Goal: Information Seeking & Learning: Compare options

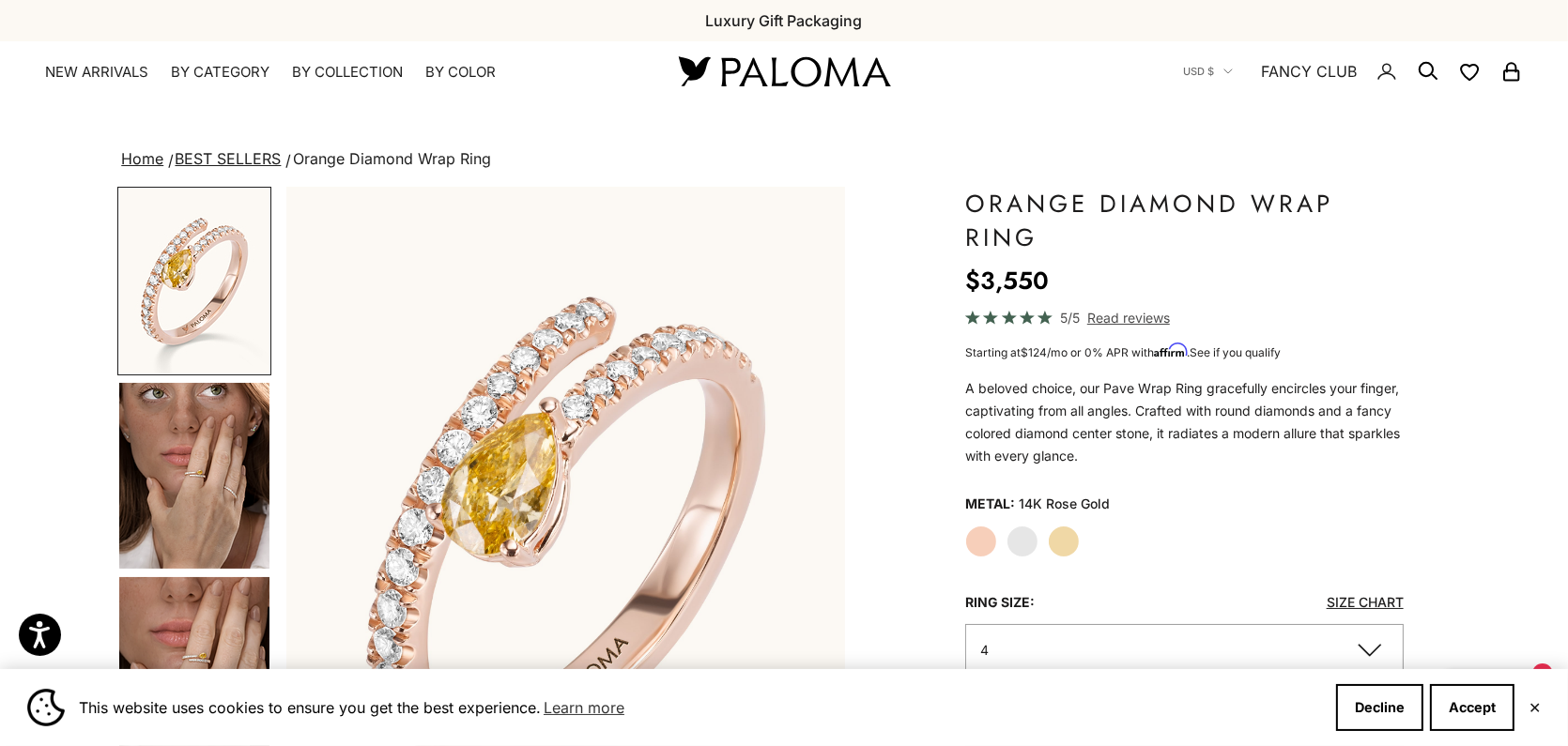
click at [208, 460] on img "Go to item 4" at bounding box center [195, 476] width 150 height 186
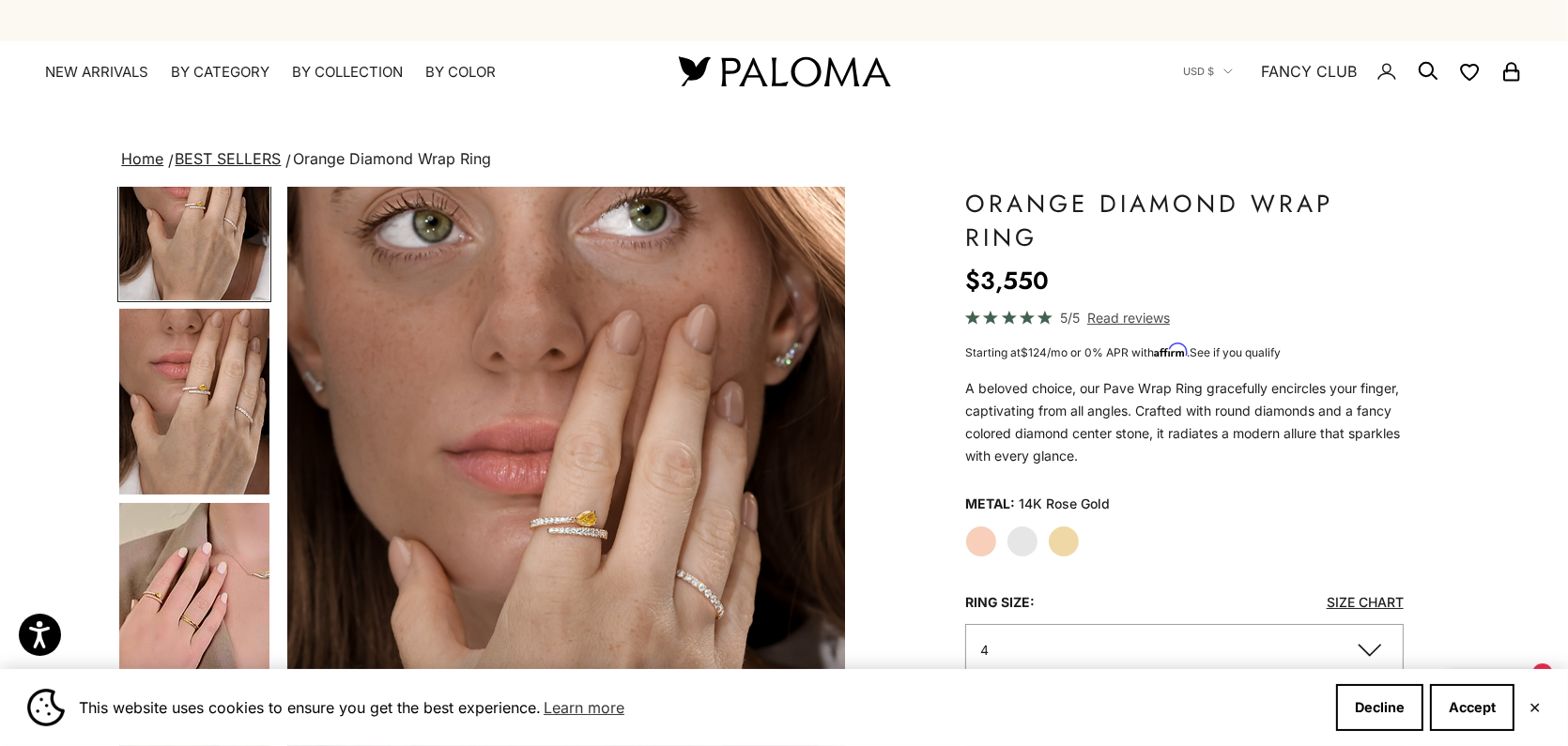
scroll to position [282, 0]
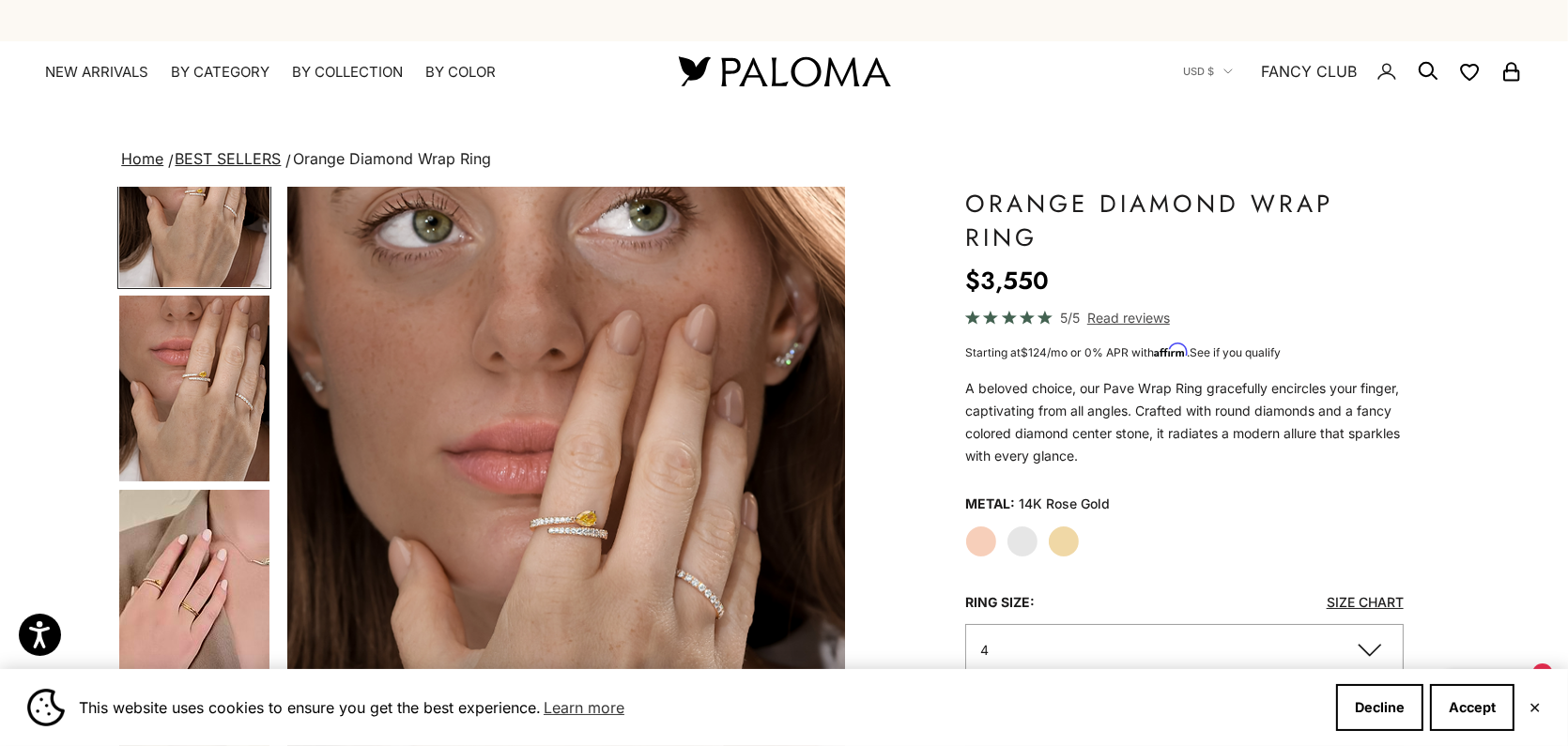
click at [164, 596] on img "Go to item 6" at bounding box center [195, 583] width 150 height 185
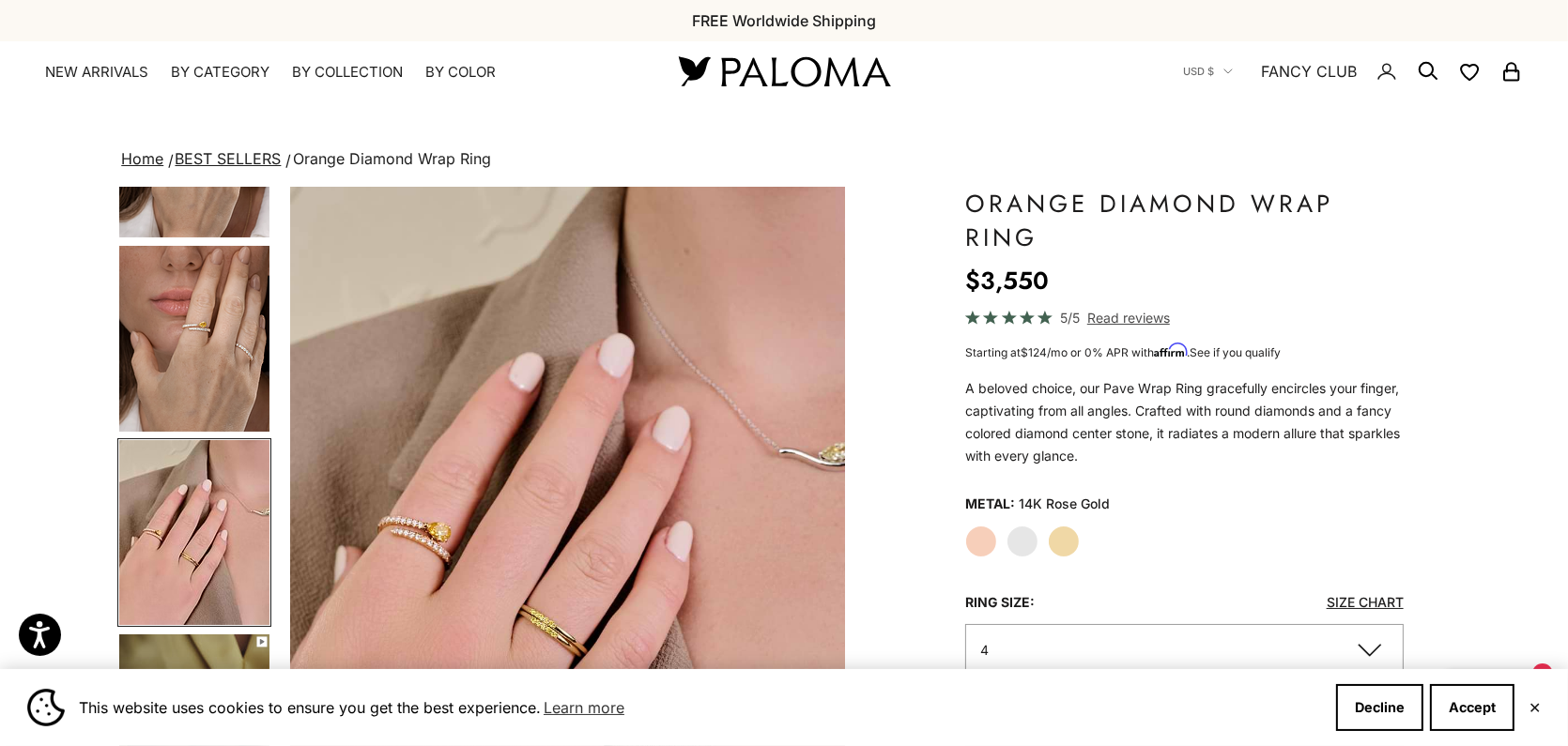
scroll to position [0, 1744]
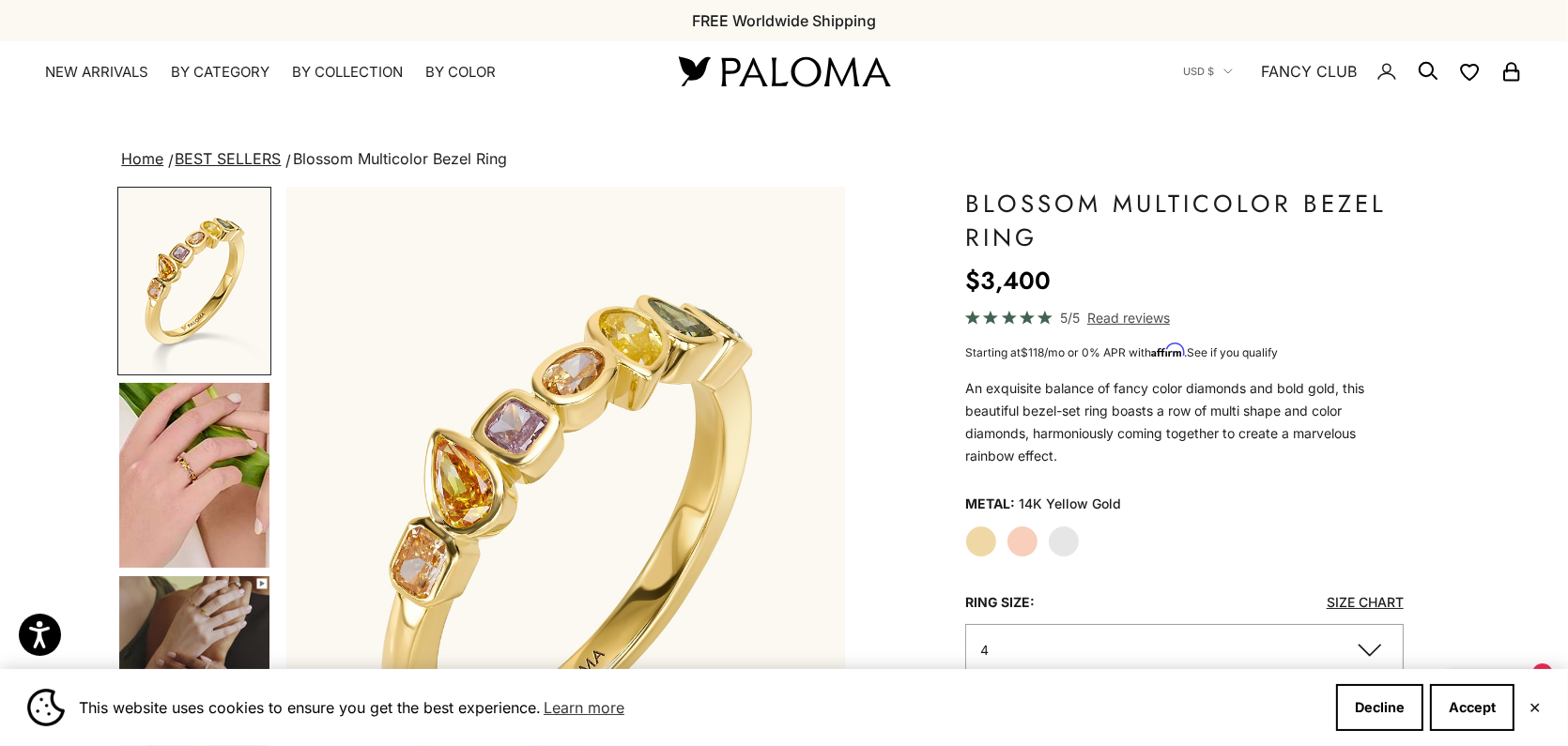
click at [221, 440] on img "Go to item 5" at bounding box center [195, 476] width 150 height 185
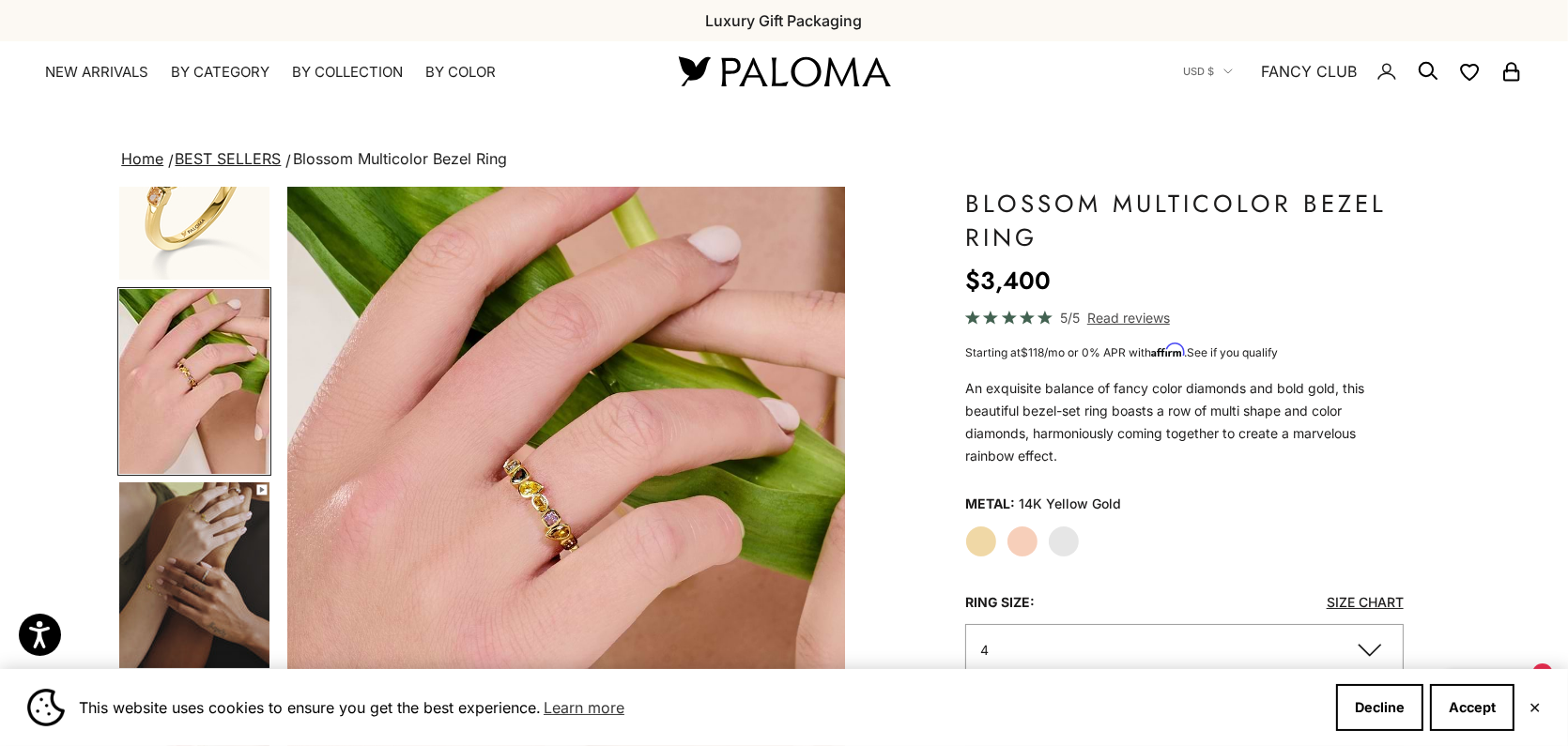
scroll to position [188, 0]
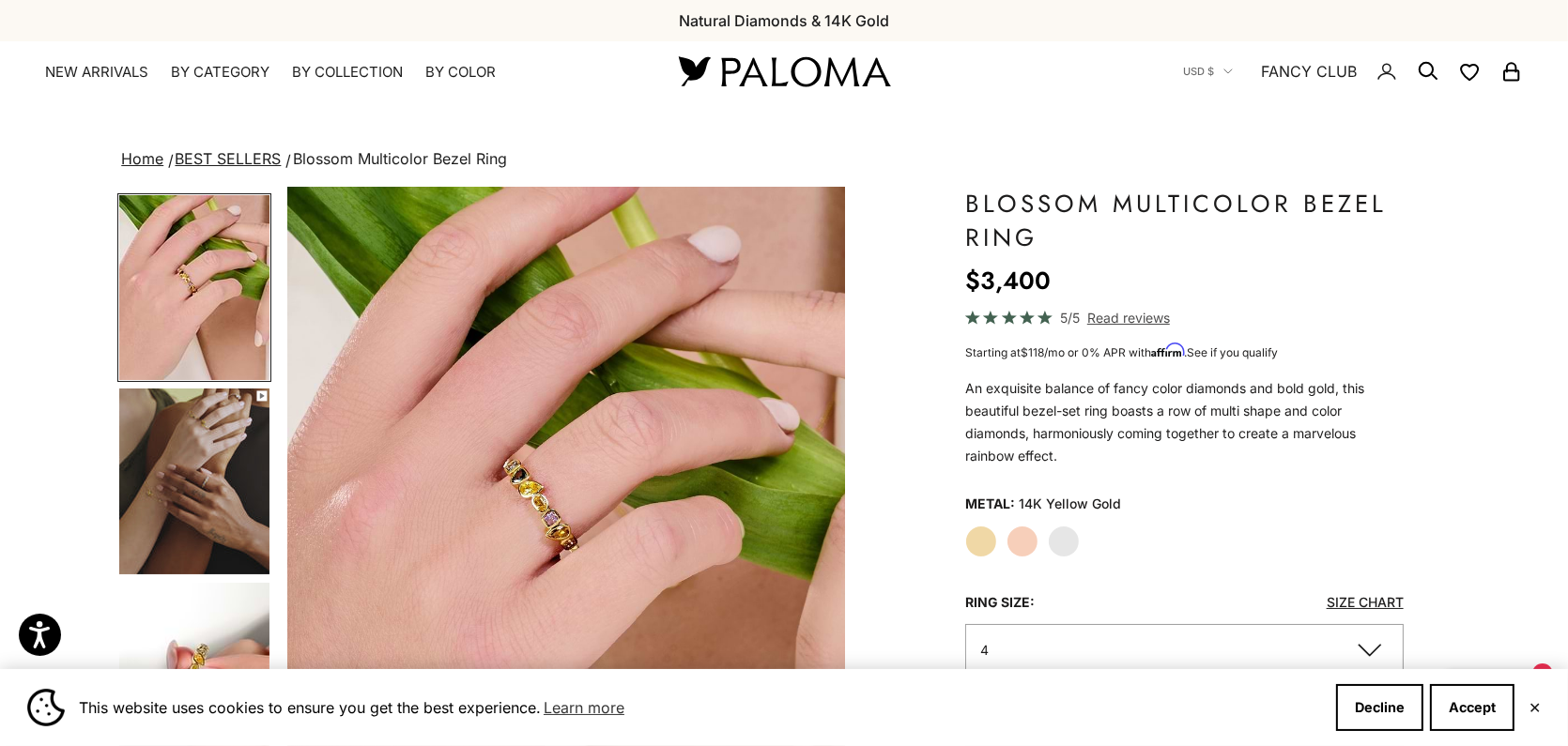
click at [178, 461] on img "Go to item 6" at bounding box center [195, 481] width 150 height 186
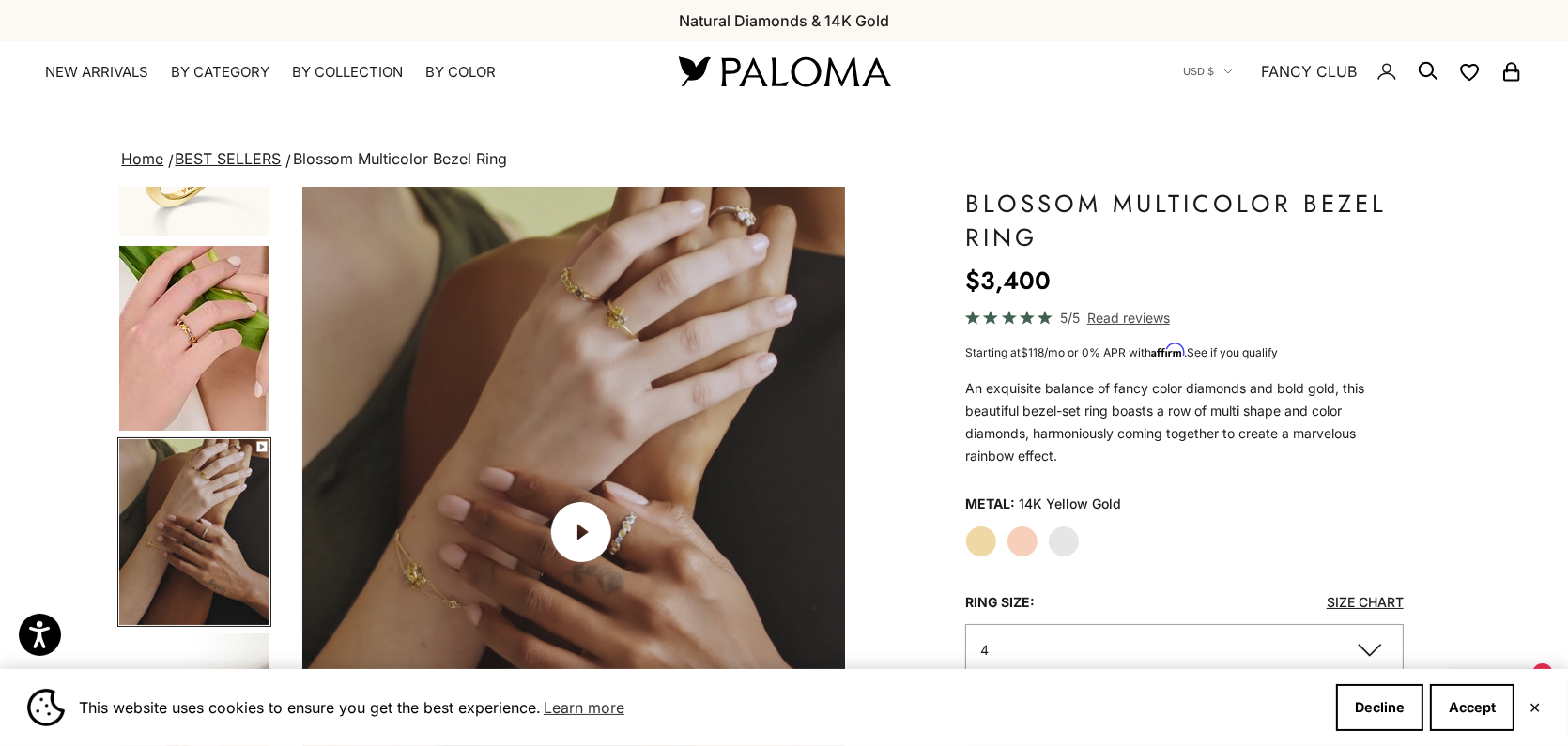
scroll to position [0, 1162]
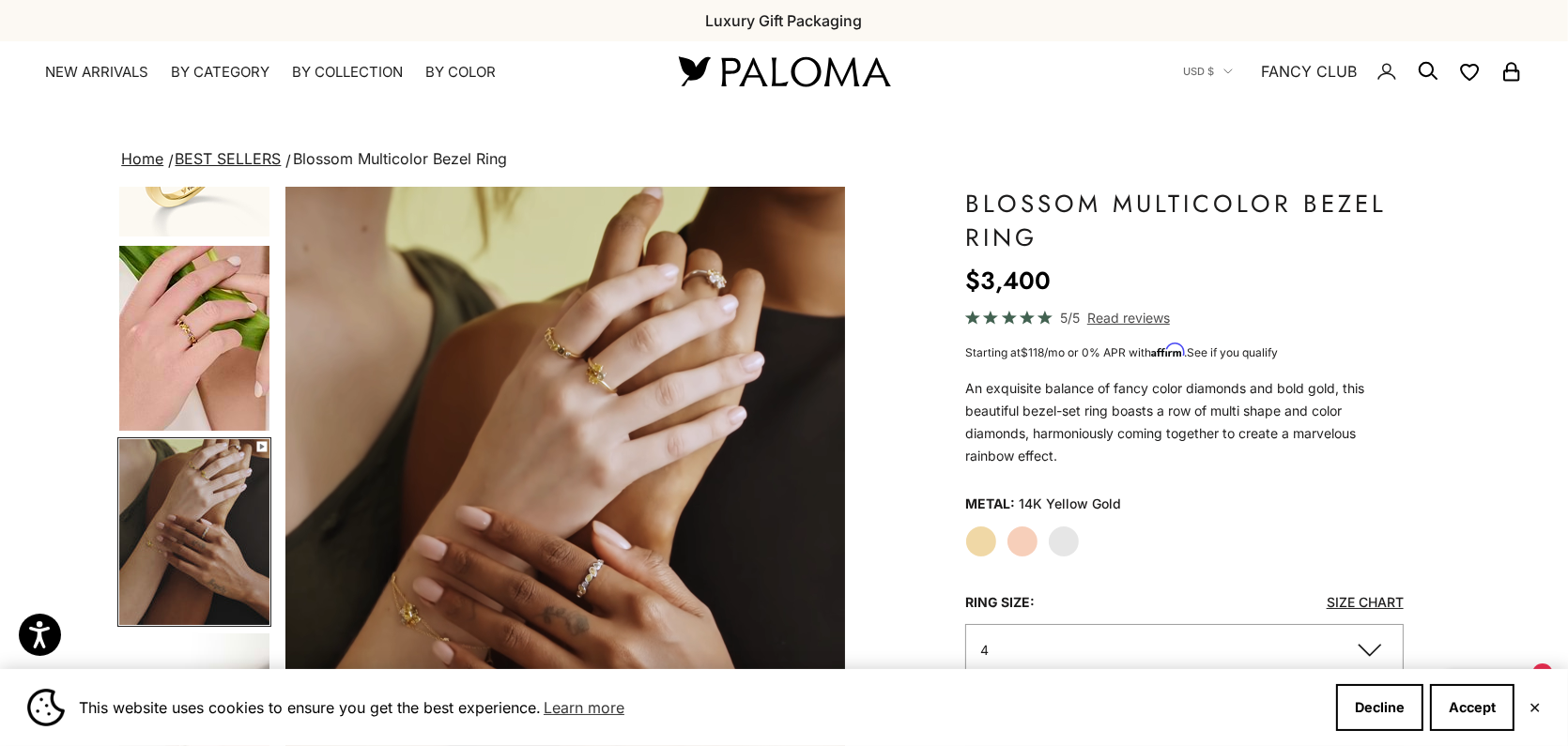
click at [555, 426] on video "#YellowGold\a#RoseGold\a#WhiteGold" at bounding box center [565, 532] width 558 height 691
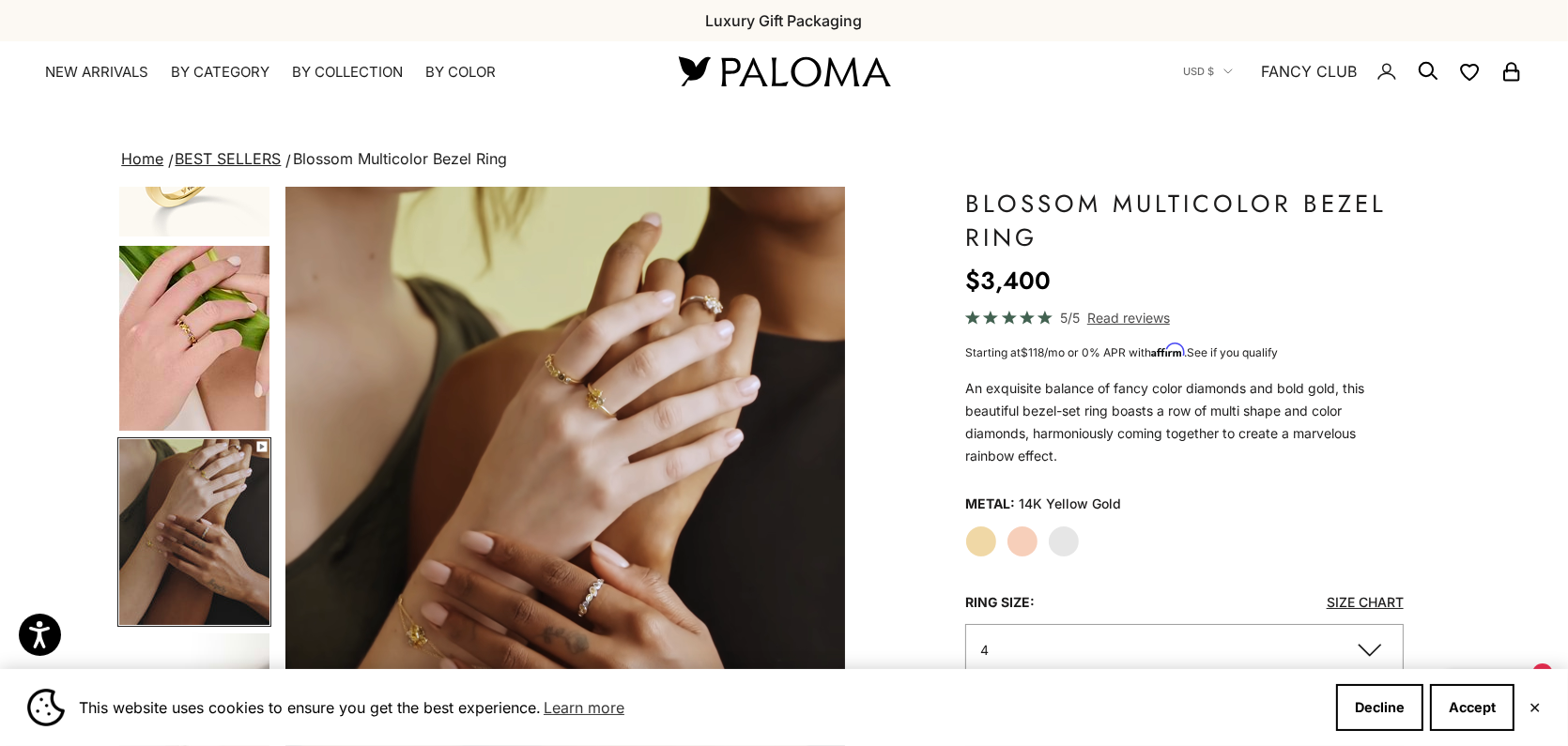
click at [204, 348] on img "Go to item 5" at bounding box center [195, 338] width 150 height 185
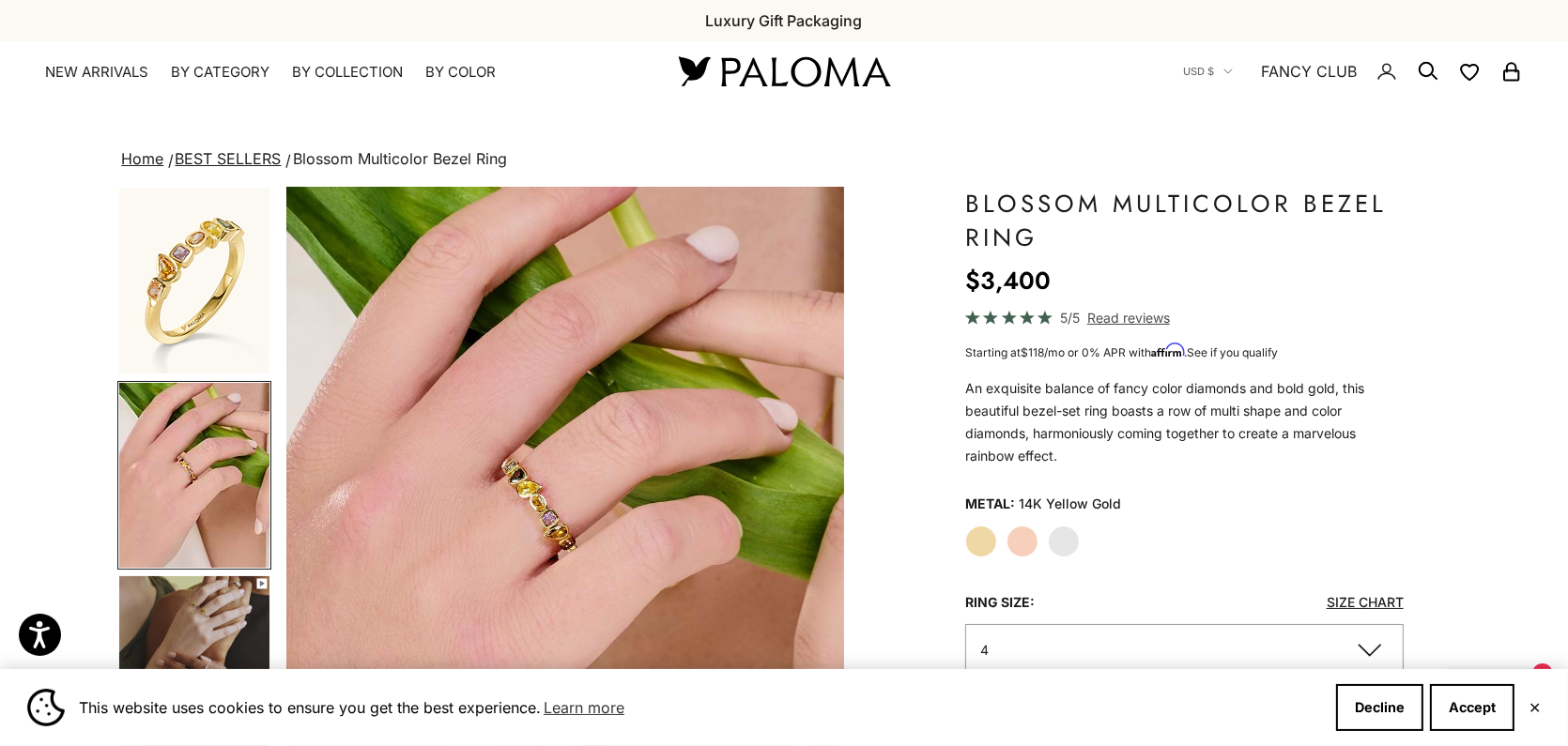
scroll to position [0, 581]
click at [1022, 537] on label "Rose Gold" at bounding box center [1022, 542] width 32 height 32
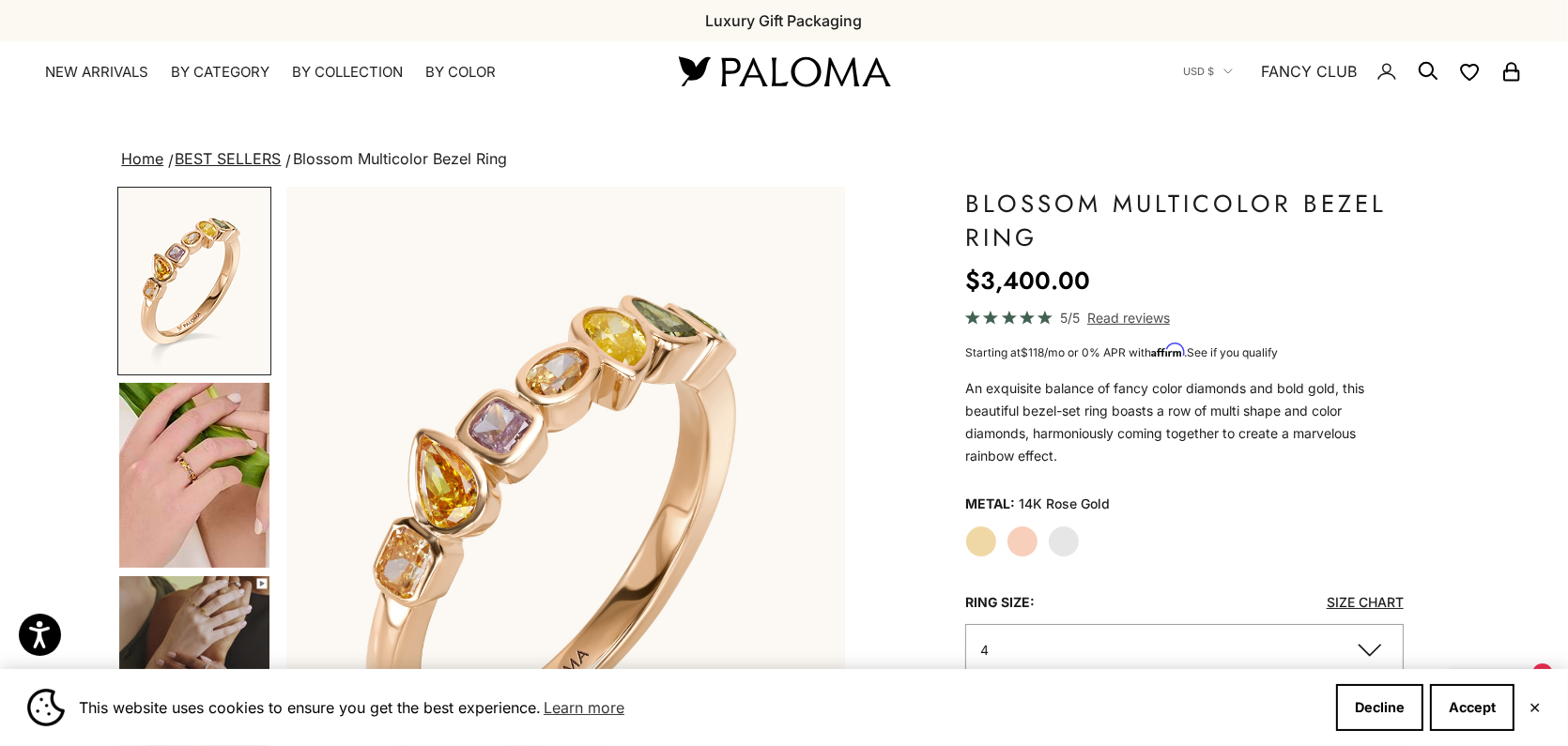
click at [181, 288] on img "Go to item 2" at bounding box center [195, 281] width 150 height 185
click at [160, 488] on img "Go to item 5" at bounding box center [195, 476] width 150 height 185
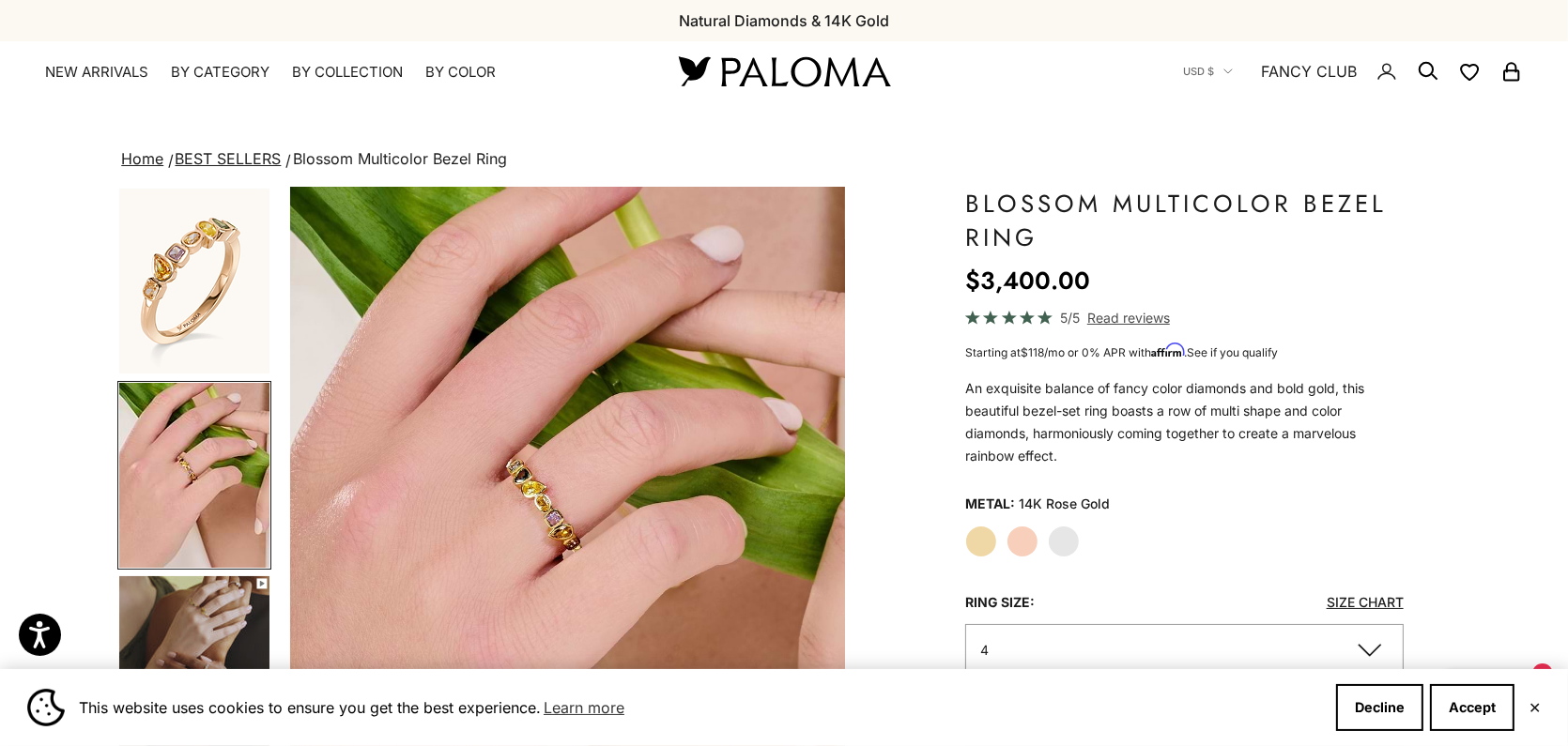
scroll to position [0, 581]
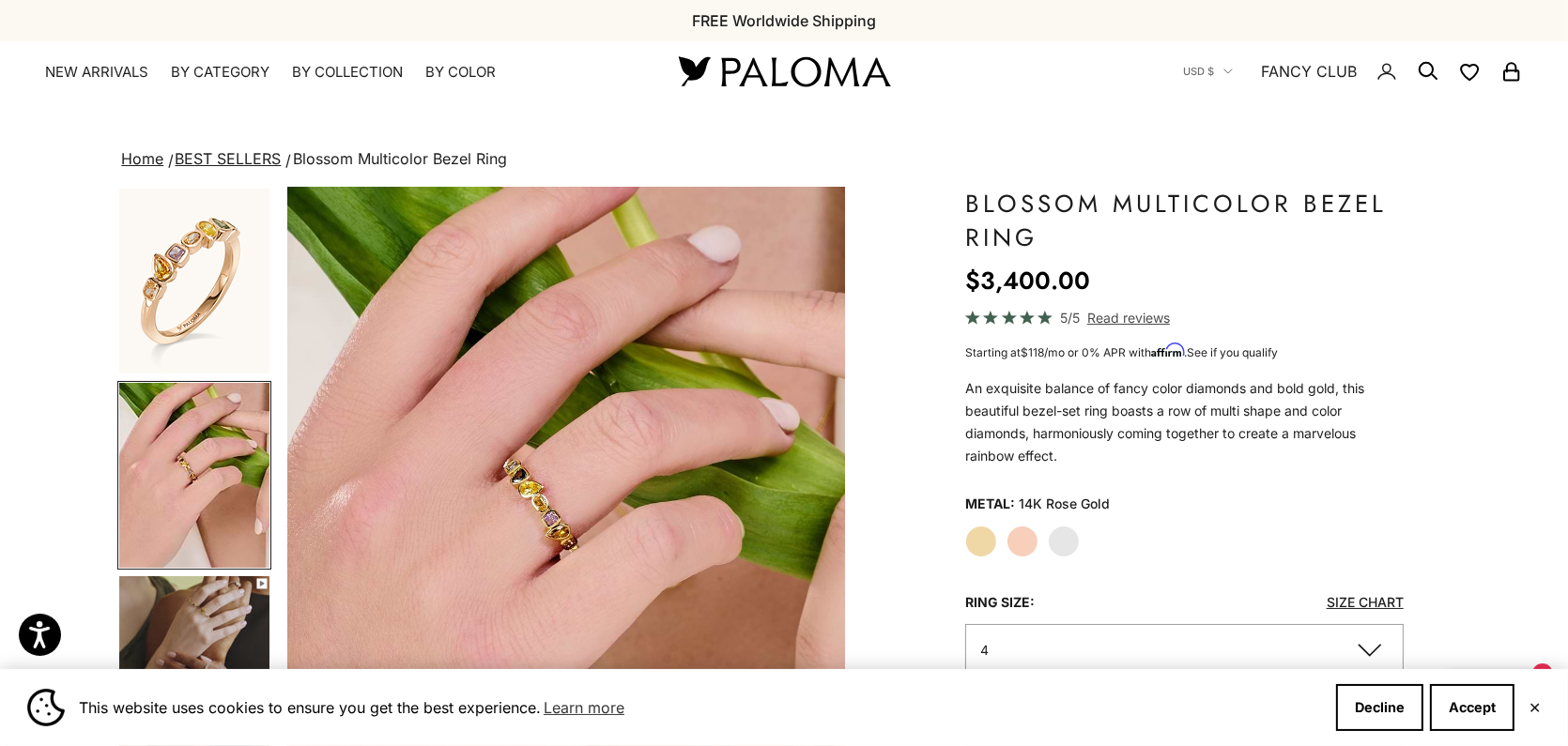
click at [987, 539] on label "Yellow Gold" at bounding box center [980, 542] width 32 height 32
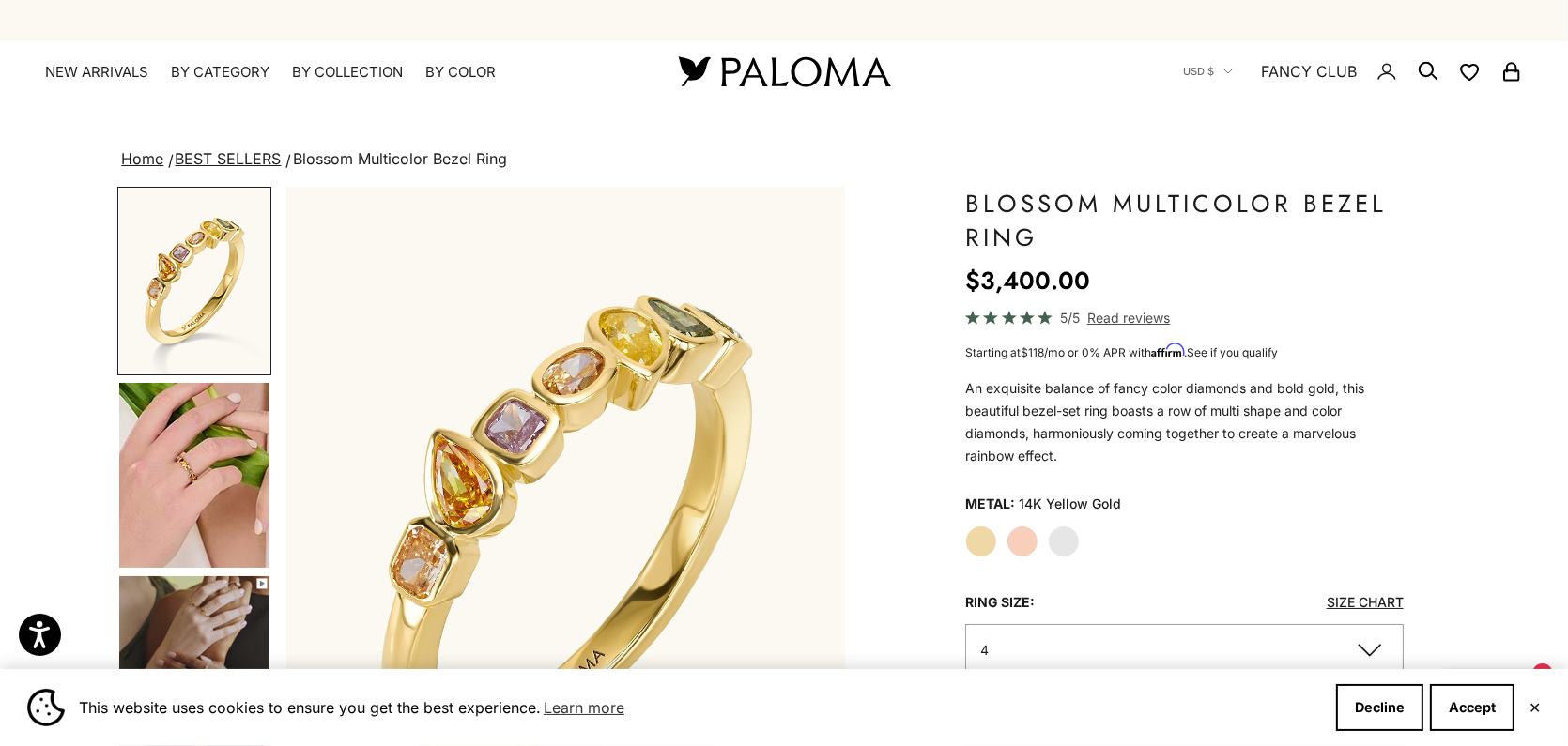
click at [249, 459] on img "Go to item 5" at bounding box center [195, 476] width 150 height 185
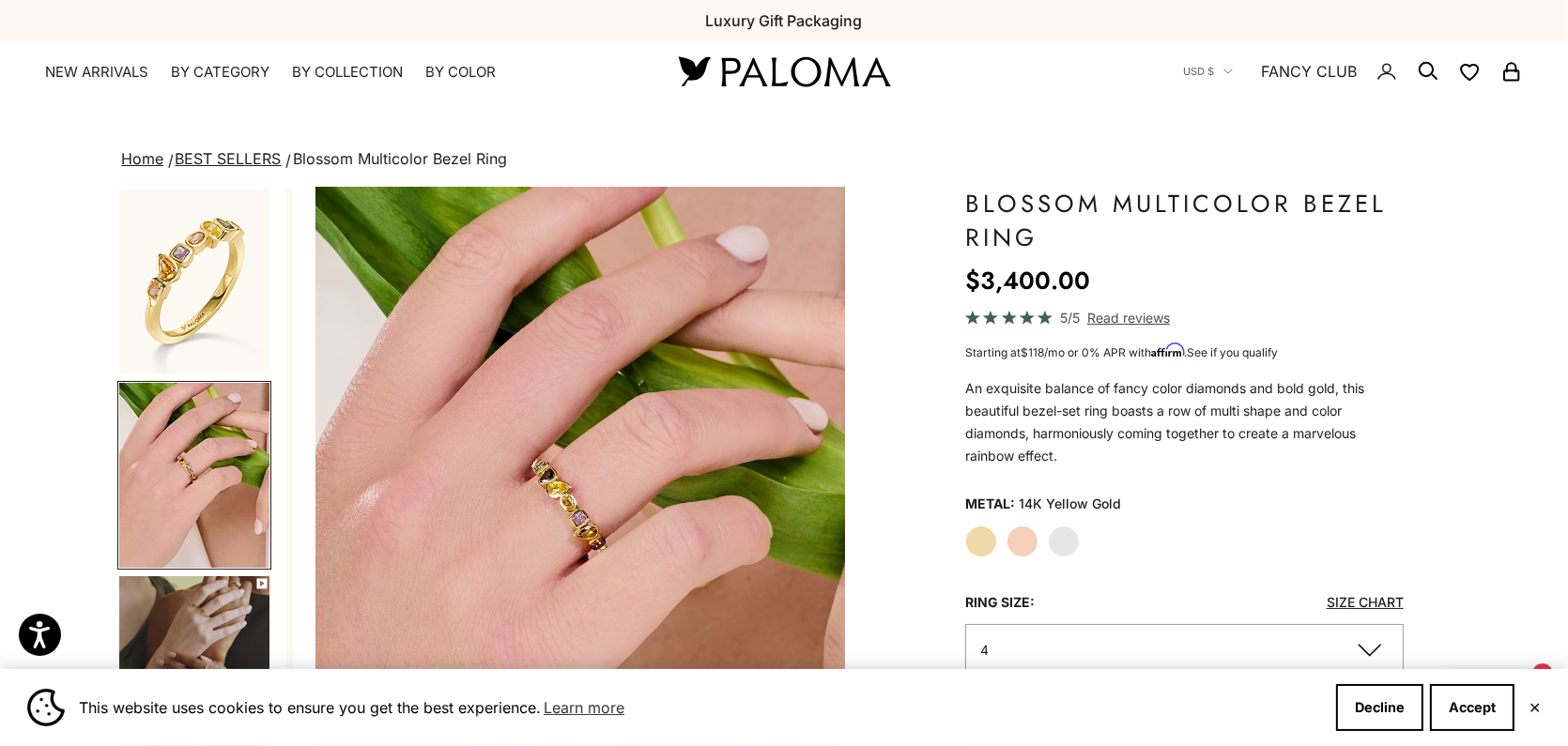
scroll to position [0, 581]
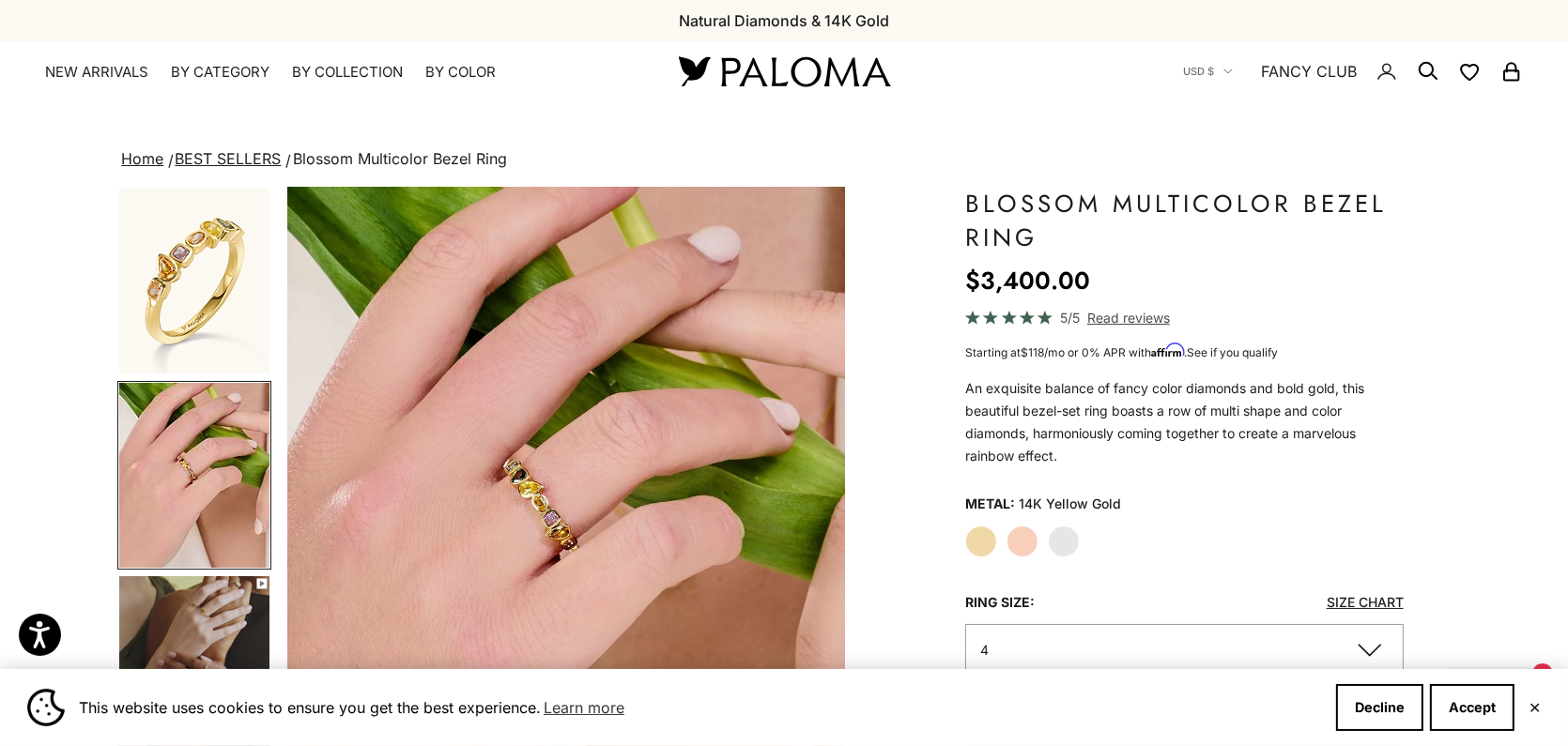
click at [1028, 536] on label "Rose Gold" at bounding box center [1022, 542] width 32 height 32
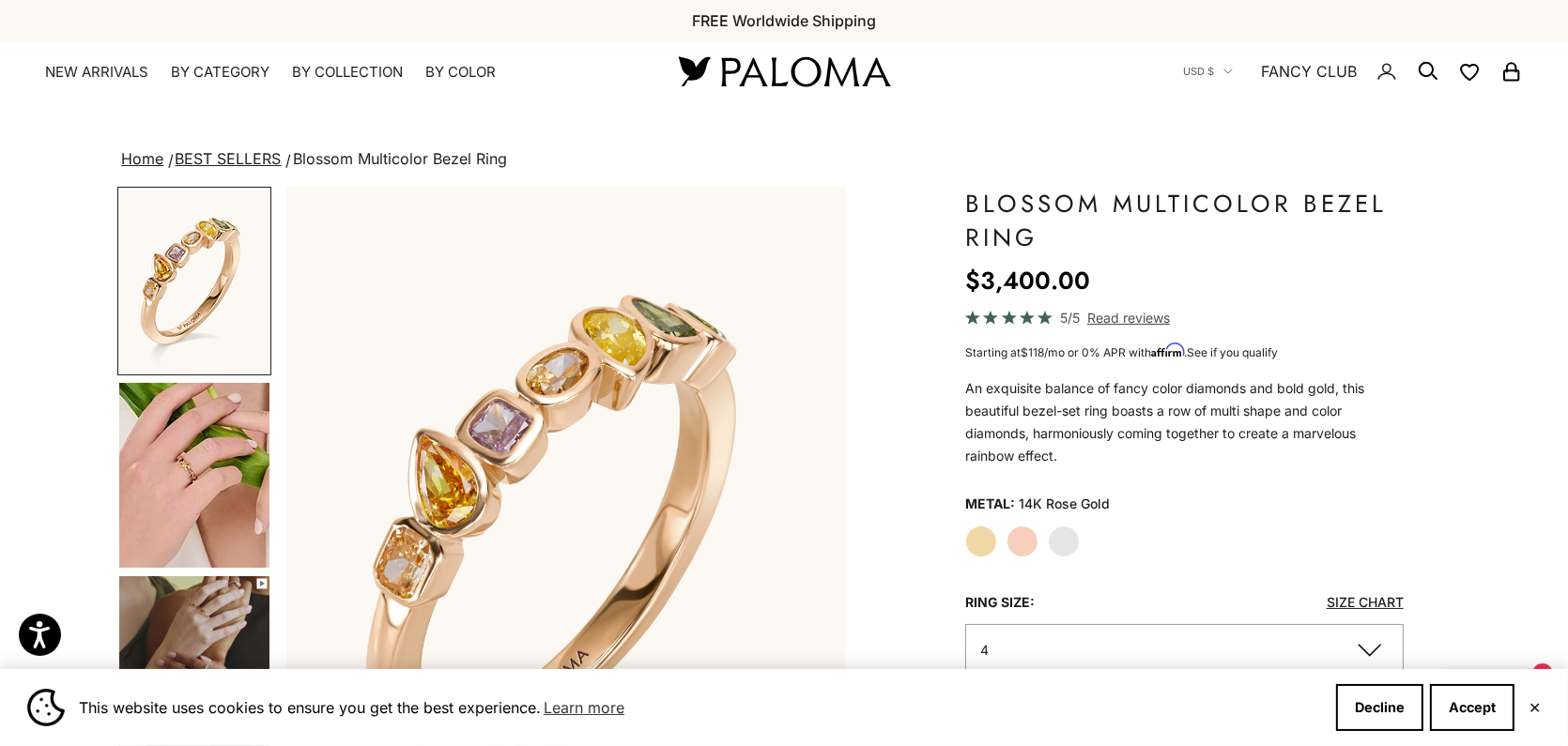
click at [92, 432] on div "Home BEST SELLERS Blossom Multicolor Bezel Ring Zoom picture Save Add to wishli…" at bounding box center [784, 743] width 1568 height 1193
click at [171, 473] on img "Go to item 5" at bounding box center [195, 476] width 150 height 185
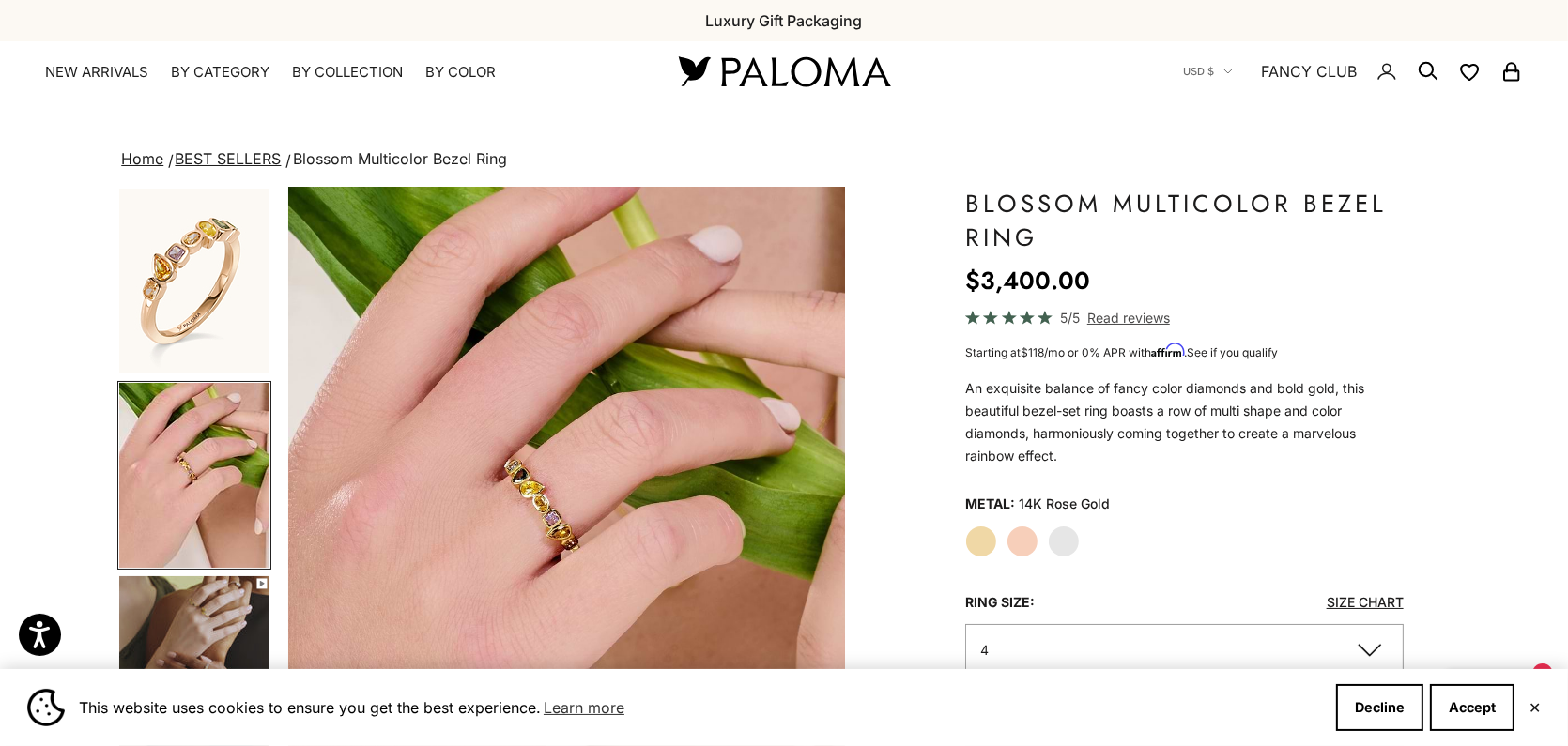
scroll to position [0, 581]
click at [1069, 538] on label "White Gold" at bounding box center [1063, 542] width 32 height 32
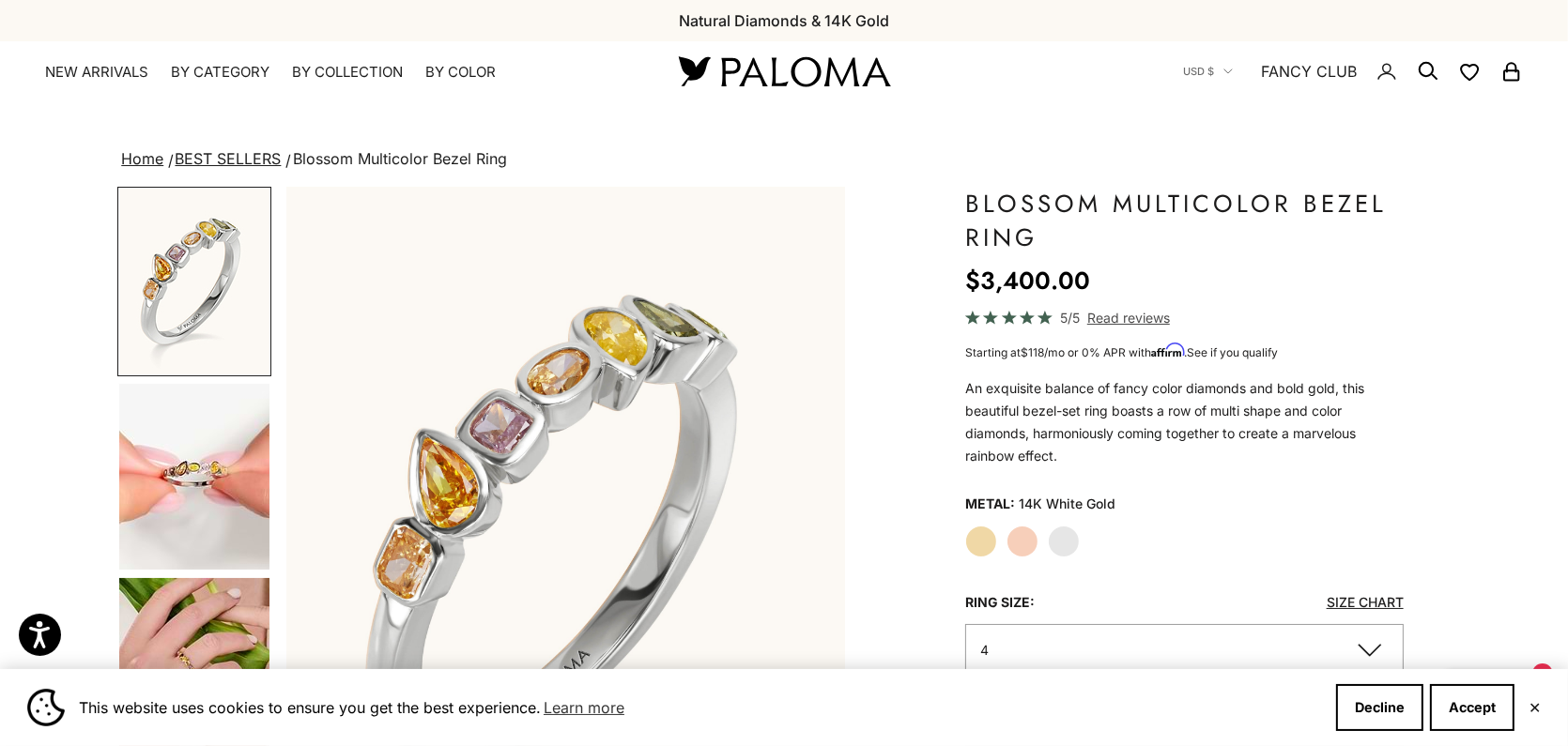
click at [237, 464] on img "Go to item 4" at bounding box center [195, 477] width 150 height 186
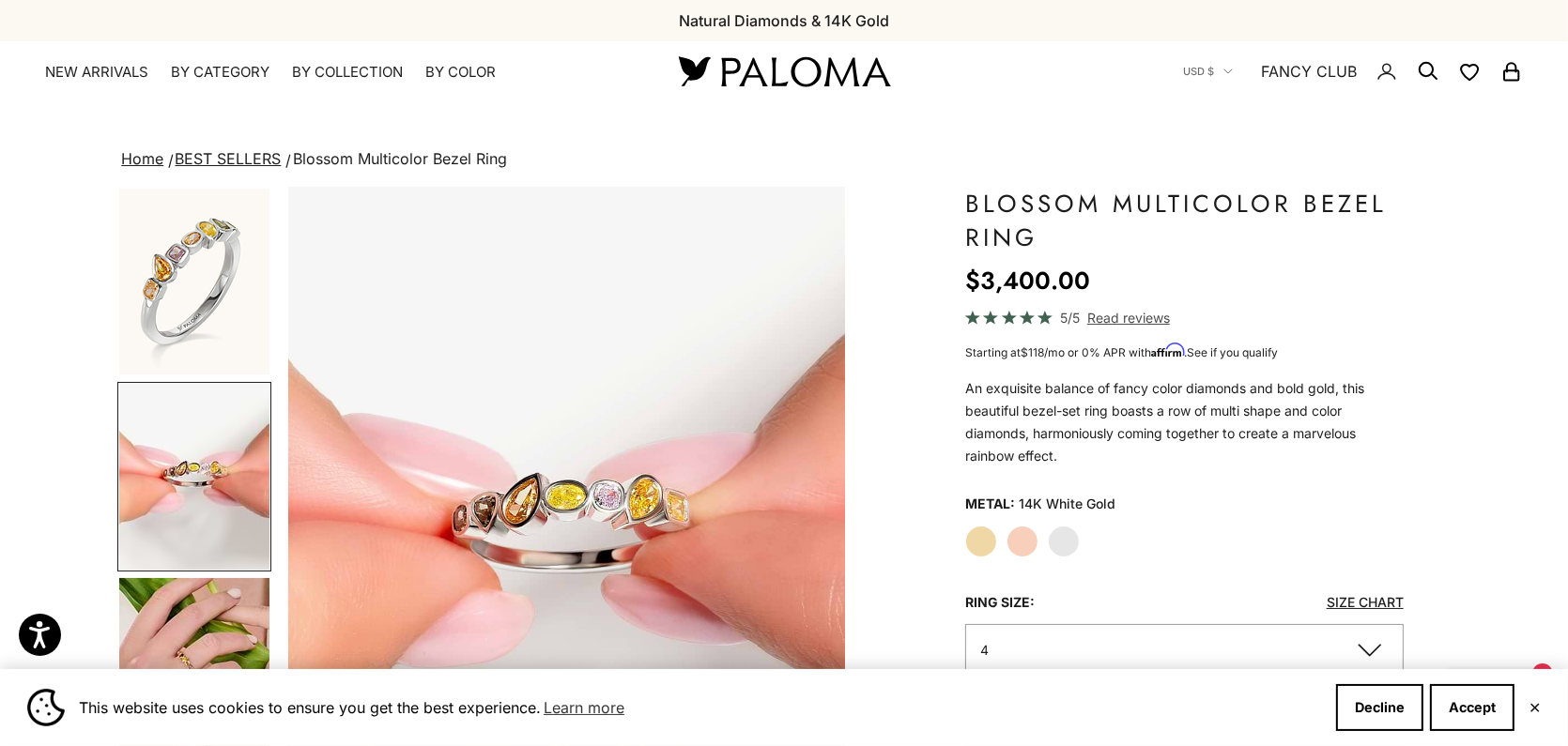
scroll to position [0, 581]
click at [201, 628] on img "Go to item 5" at bounding box center [195, 671] width 150 height 185
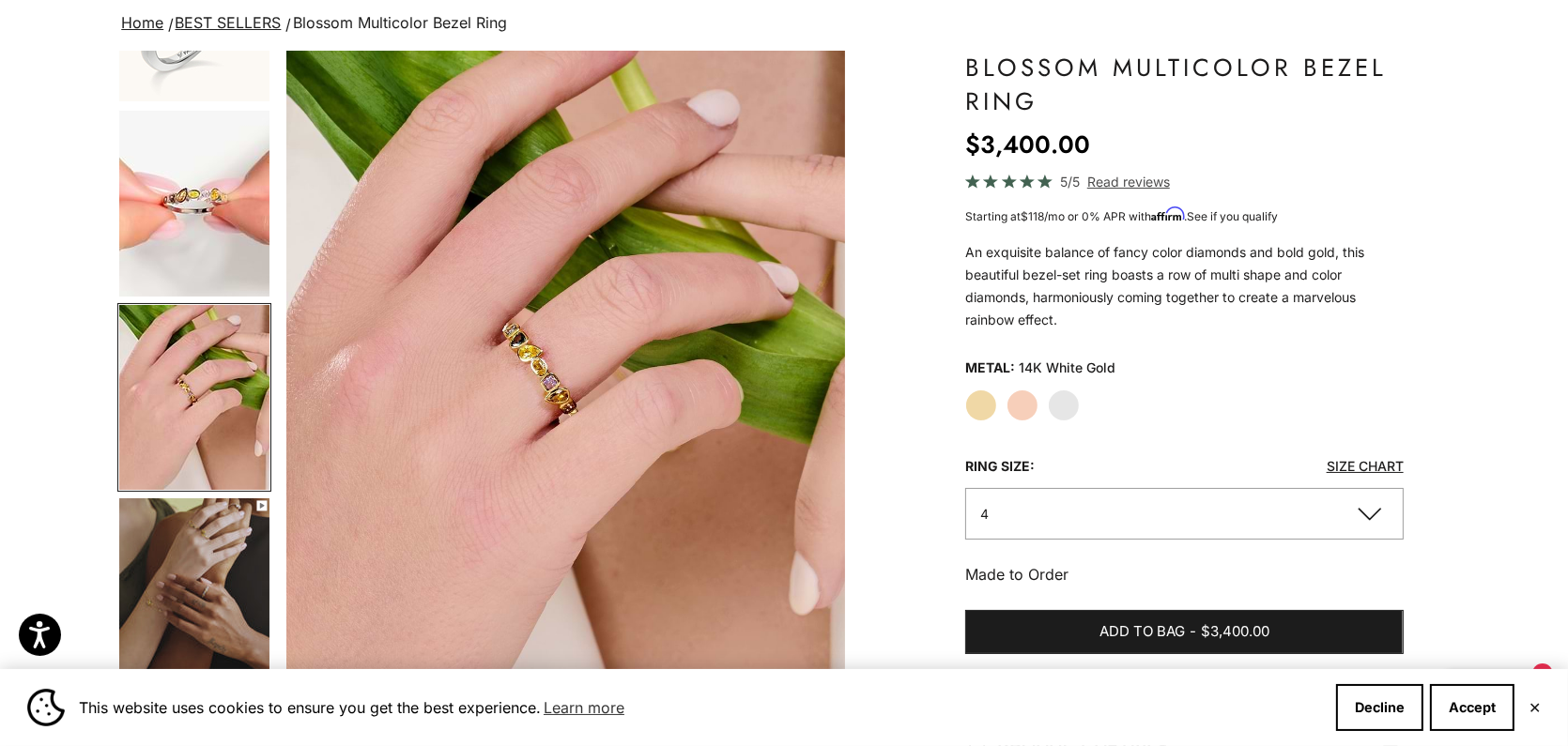
scroll to position [0, 0]
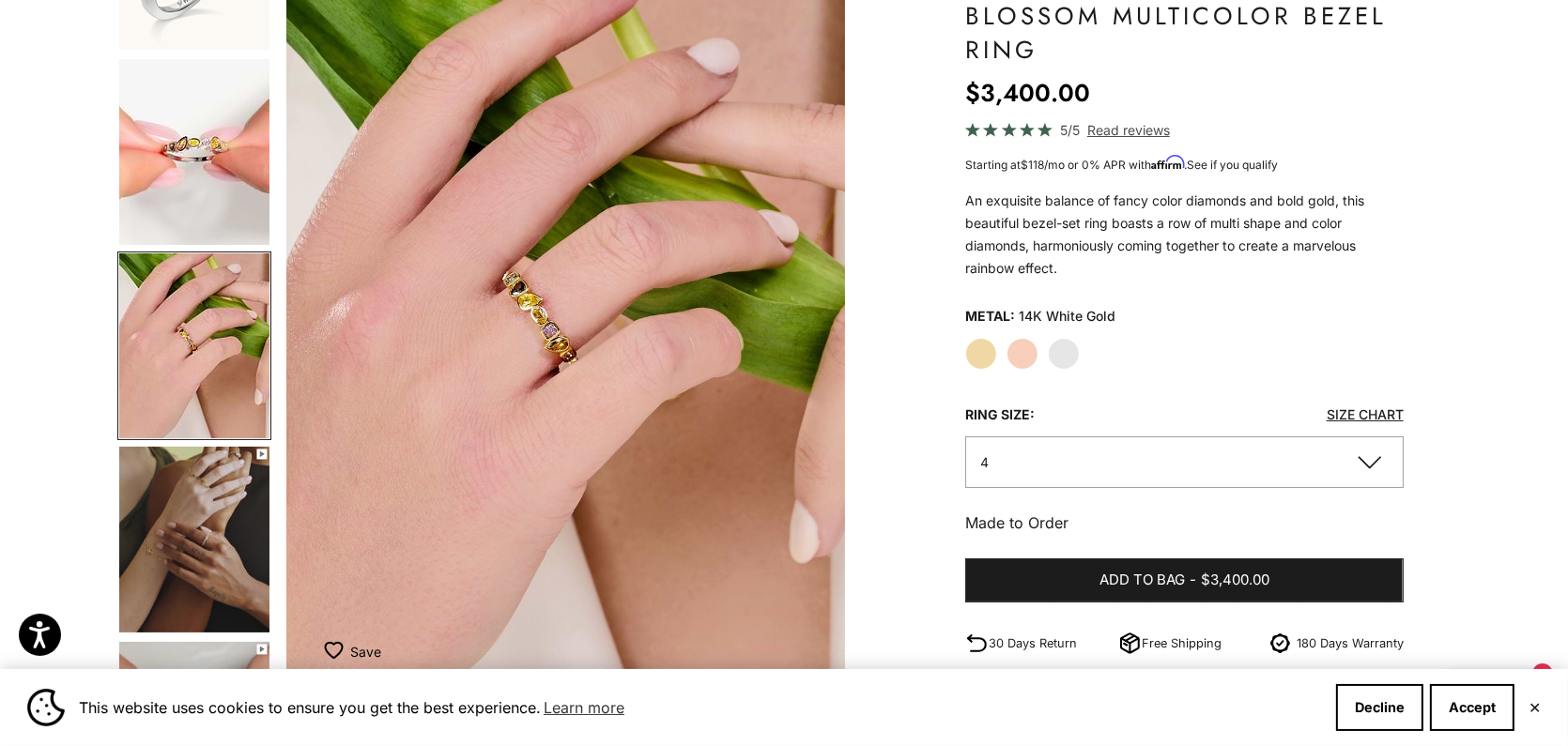
click at [231, 542] on img "Go to item 6" at bounding box center [195, 539] width 150 height 186
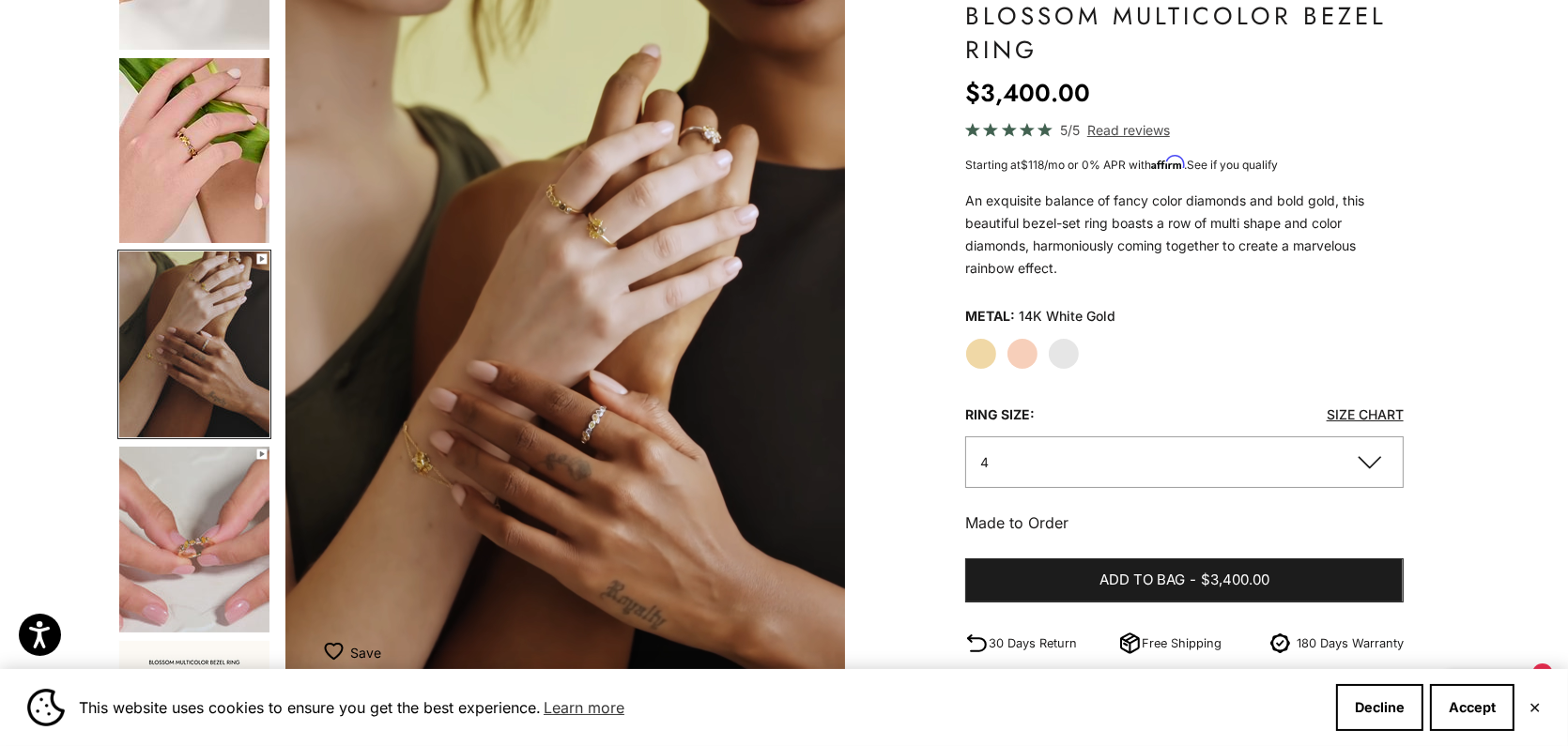
click at [189, 554] on img "Go to item 8" at bounding box center [195, 539] width 150 height 186
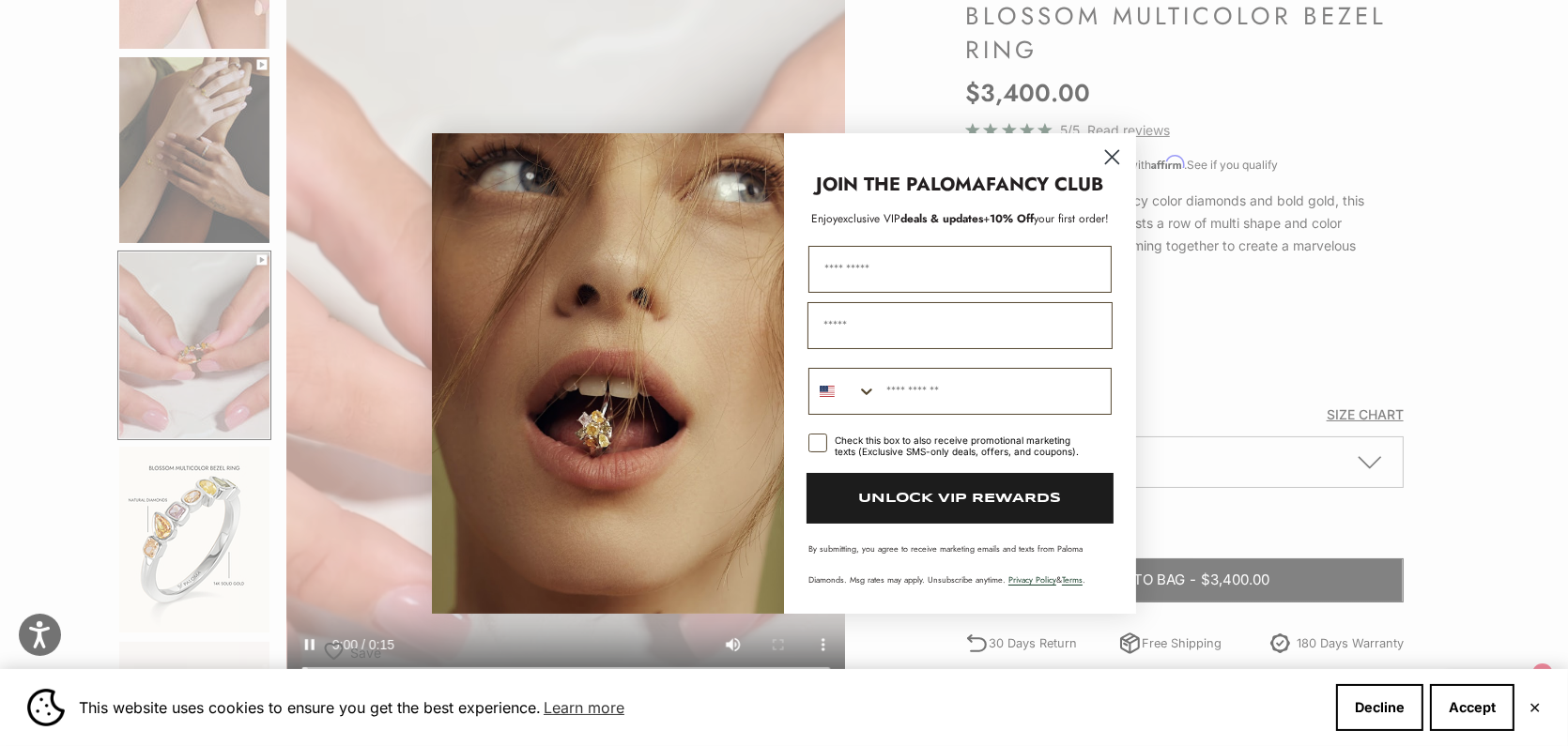
click at [165, 554] on div "Close dialog JOIN THE PALOMA FANCY CLUB Enjoy exclusive VIP deals & updates + 1…" at bounding box center [784, 373] width 1568 height 746
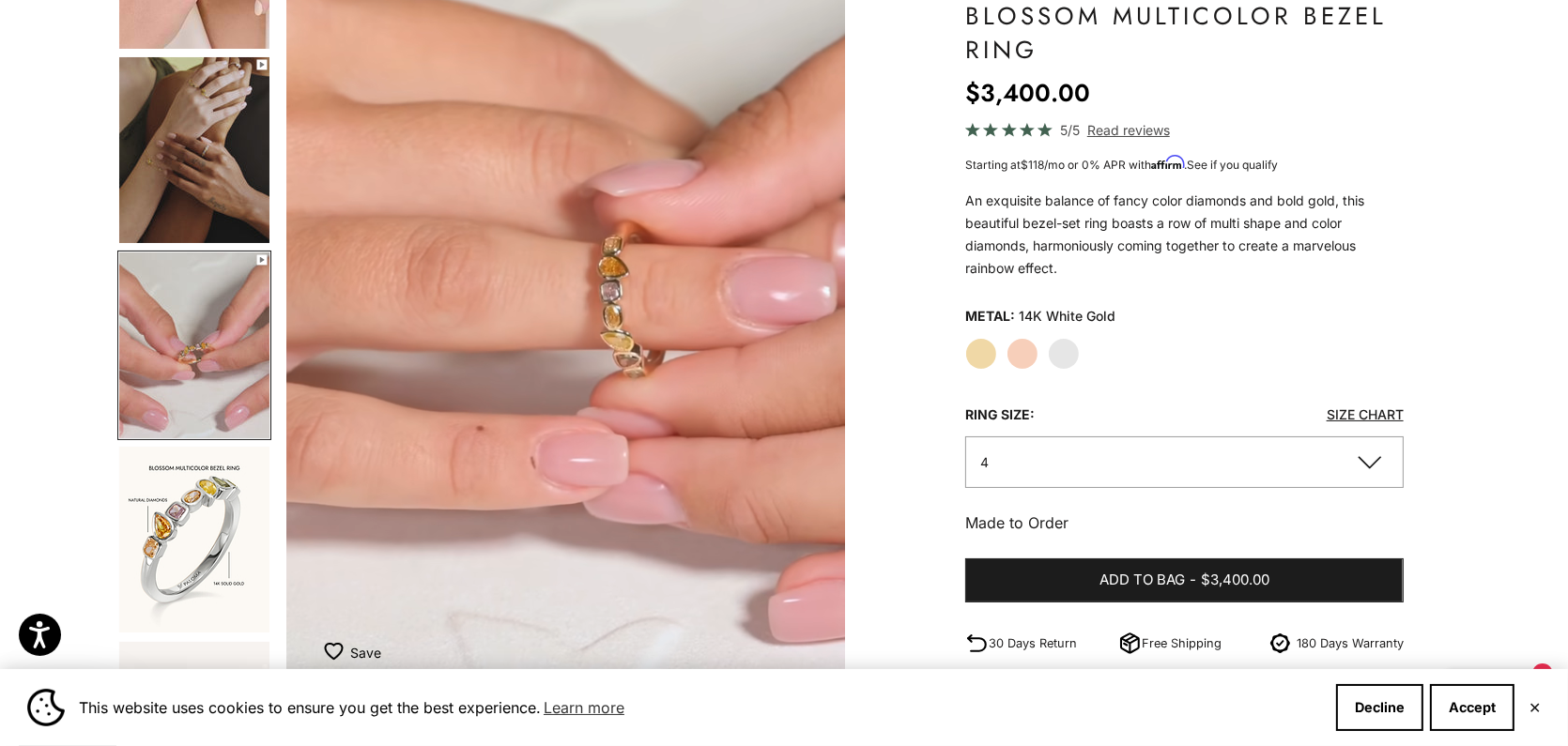
click at [165, 554] on img "Go to item 12" at bounding box center [195, 539] width 150 height 186
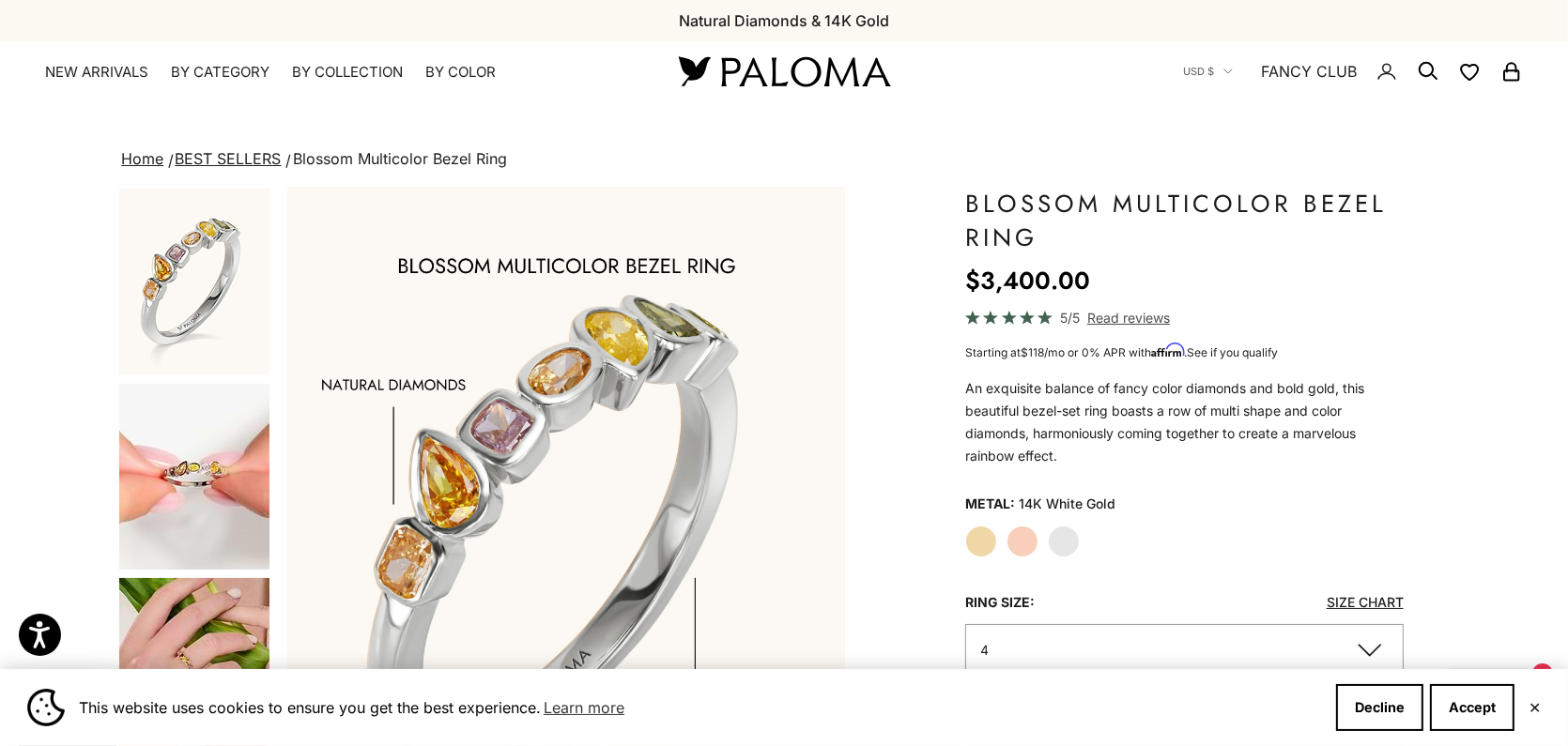
click at [191, 334] on img "Go to item 3" at bounding box center [195, 281] width 150 height 186
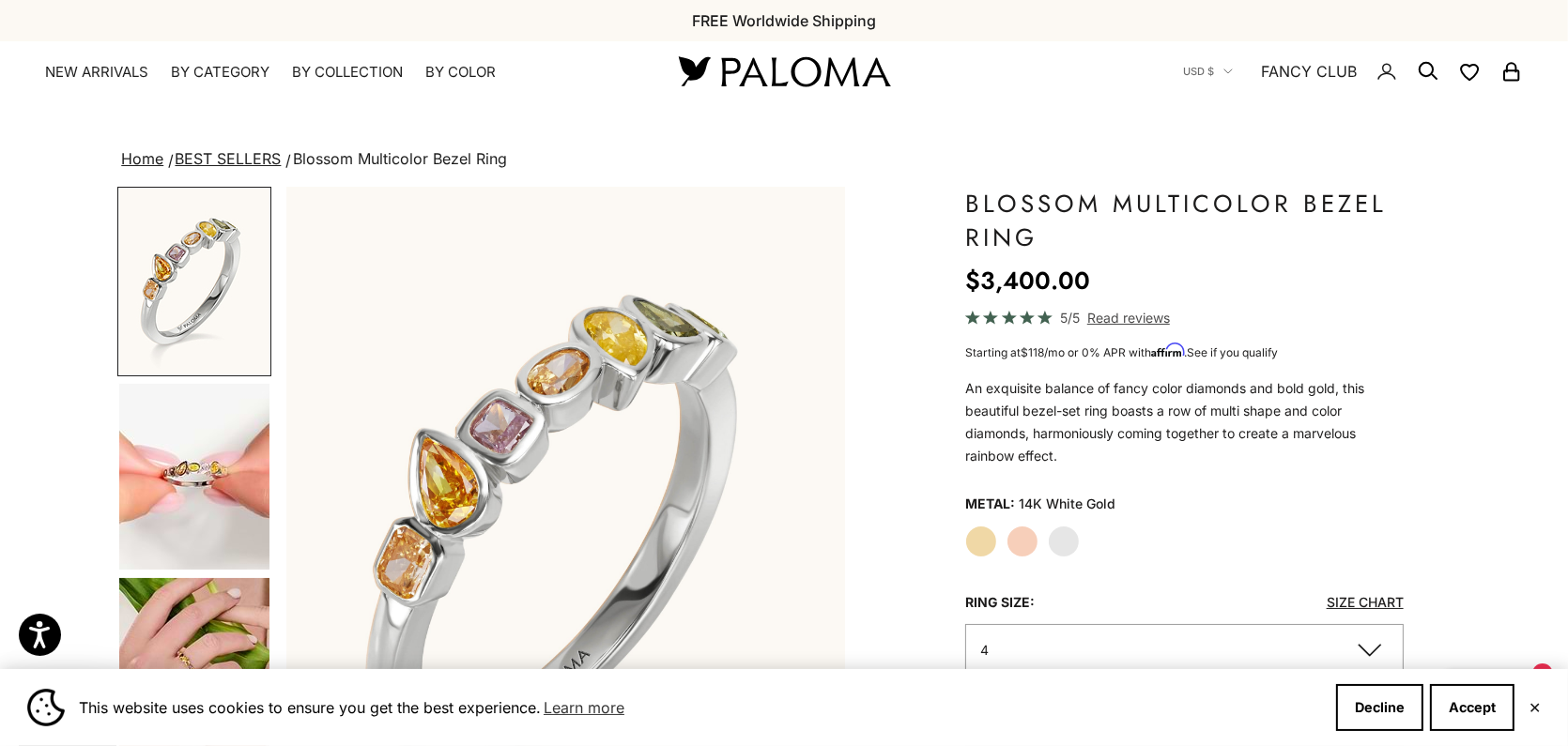
click at [191, 460] on img "Go to item 4" at bounding box center [195, 477] width 150 height 186
